Goal: Navigation & Orientation: Find specific page/section

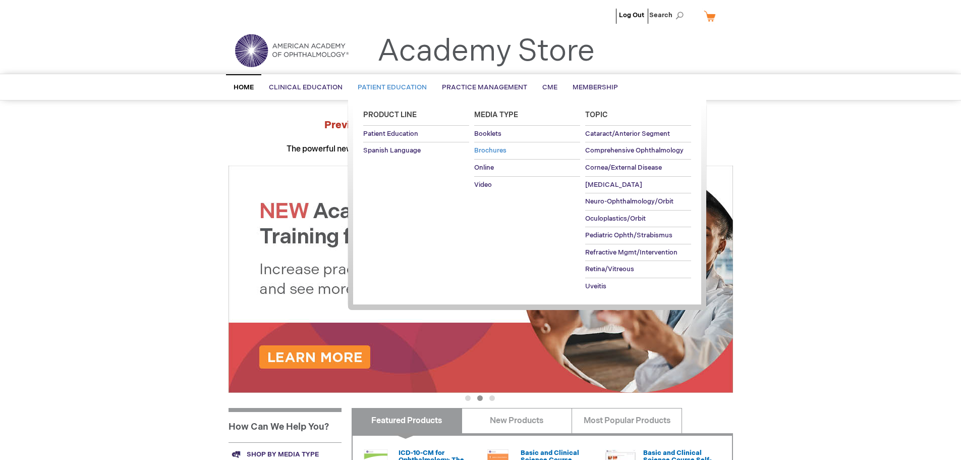
click at [499, 147] on span "Brochures" at bounding box center [490, 150] width 32 height 8
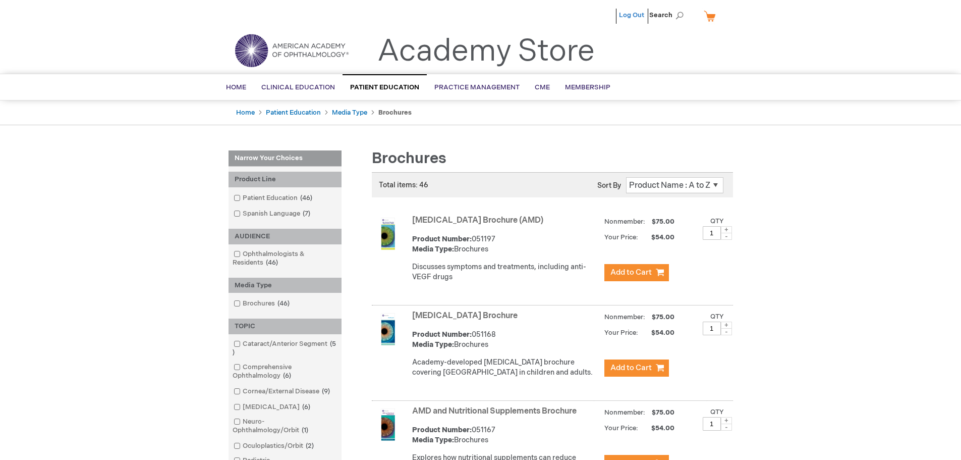
click at [636, 15] on link "Log Out" at bounding box center [631, 15] width 25 height 8
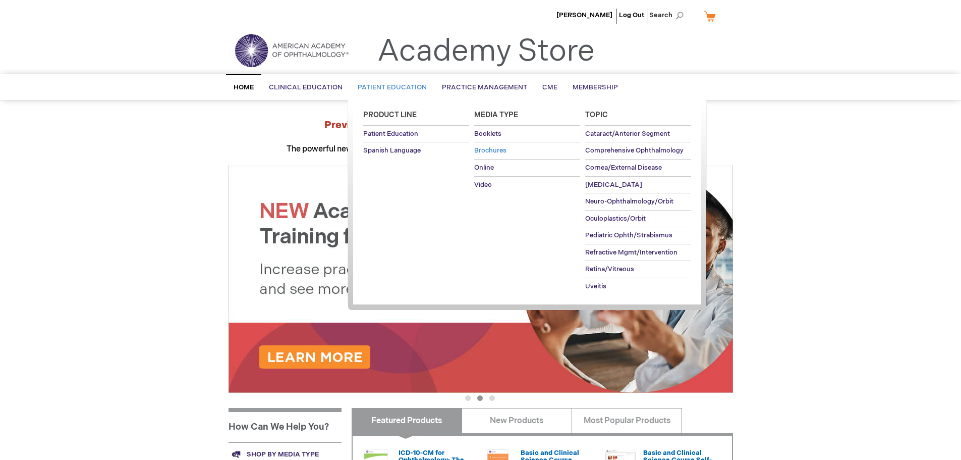
click at [495, 154] on span "Brochures" at bounding box center [490, 150] width 32 height 8
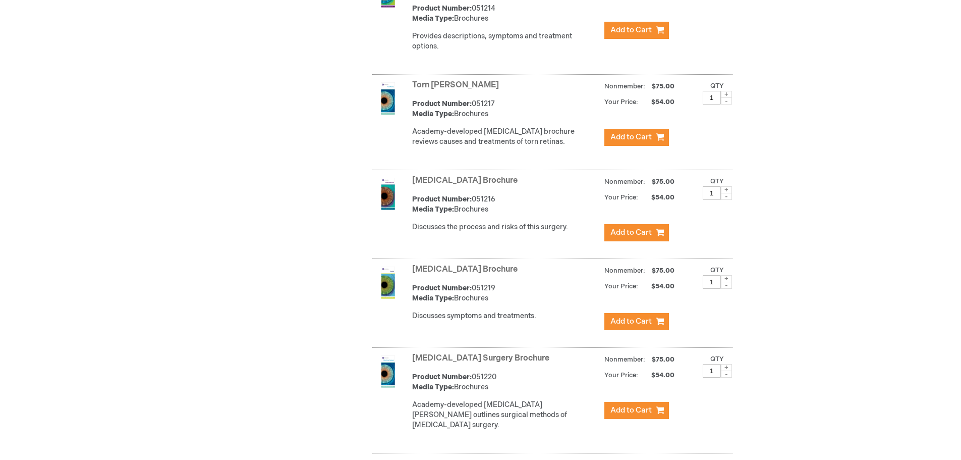
scroll to position [4324, 0]
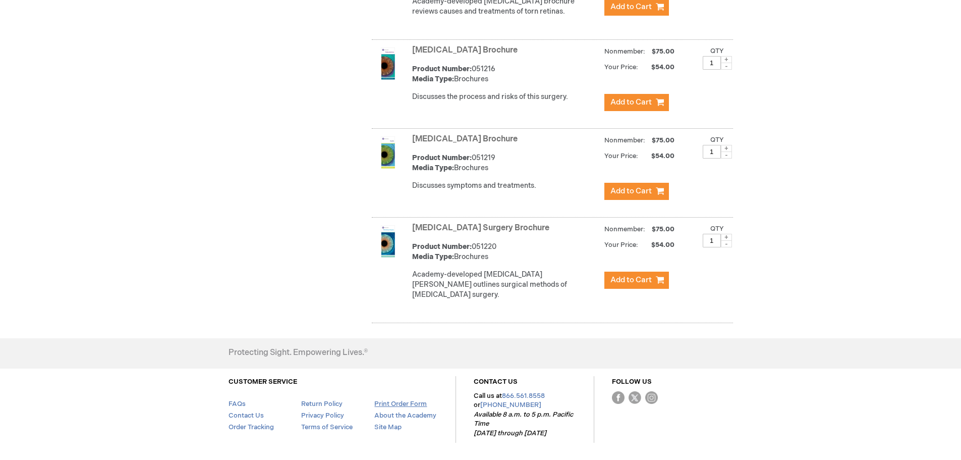
click at [411, 400] on link "Print Order Form" at bounding box center [400, 404] width 52 height 8
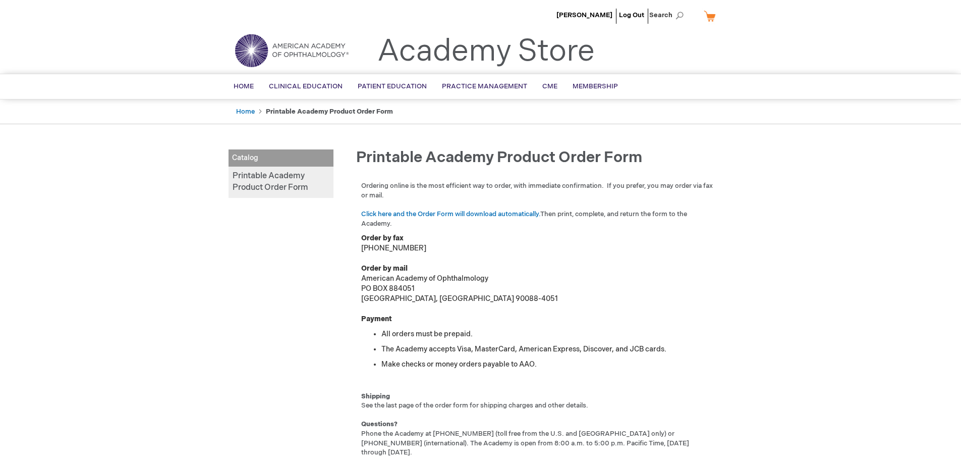
click at [279, 52] on img at bounding box center [291, 50] width 121 height 36
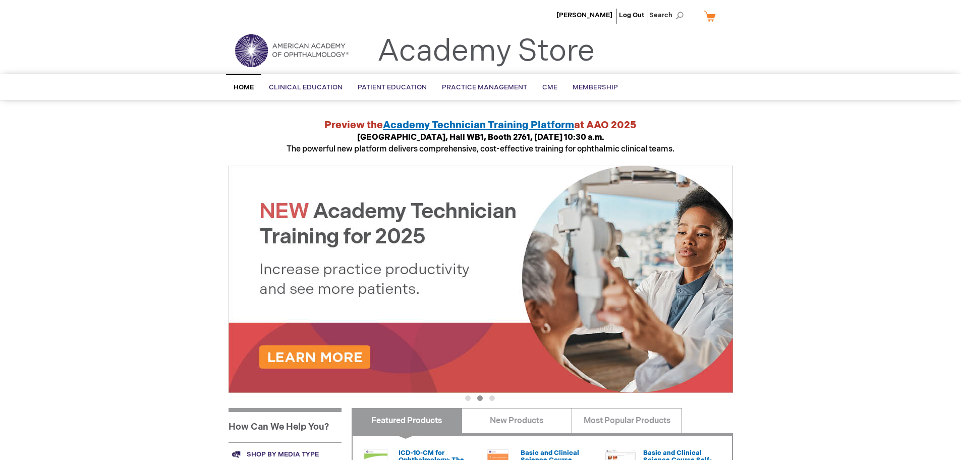
click at [417, 127] on span "Academy Technician Training Platform" at bounding box center [478, 125] width 191 height 12
